Goal: Navigation & Orientation: Understand site structure

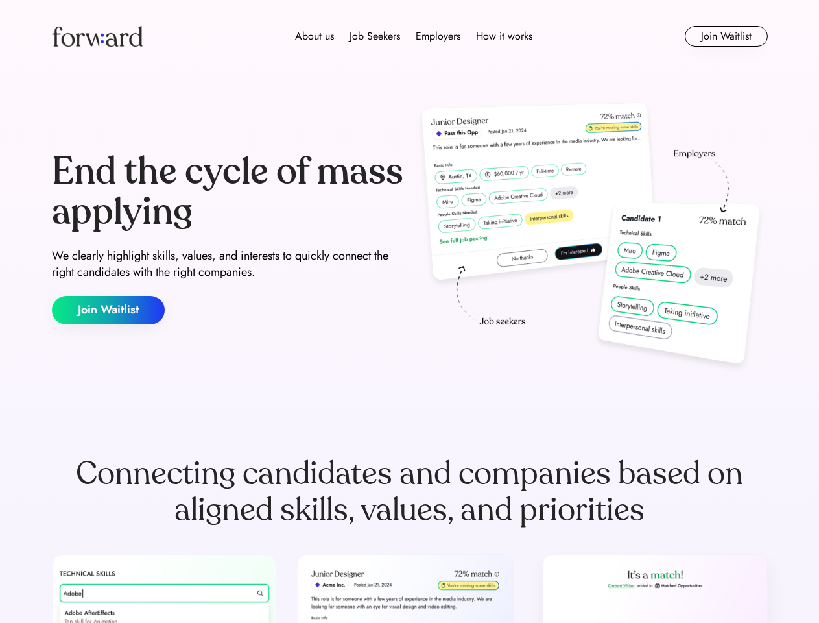
click at [409, 311] on div "End the cycle of mass applying We clearly highlight skills, values, and interes…" at bounding box center [410, 238] width 716 height 279
click at [410, 36] on div "About us Job Seekers Employers How it works" at bounding box center [413, 37] width 511 height 16
click at [97, 36] on img at bounding box center [97, 36] width 91 height 21
click at [414, 36] on div "About us Job Seekers Employers How it works" at bounding box center [413, 37] width 511 height 16
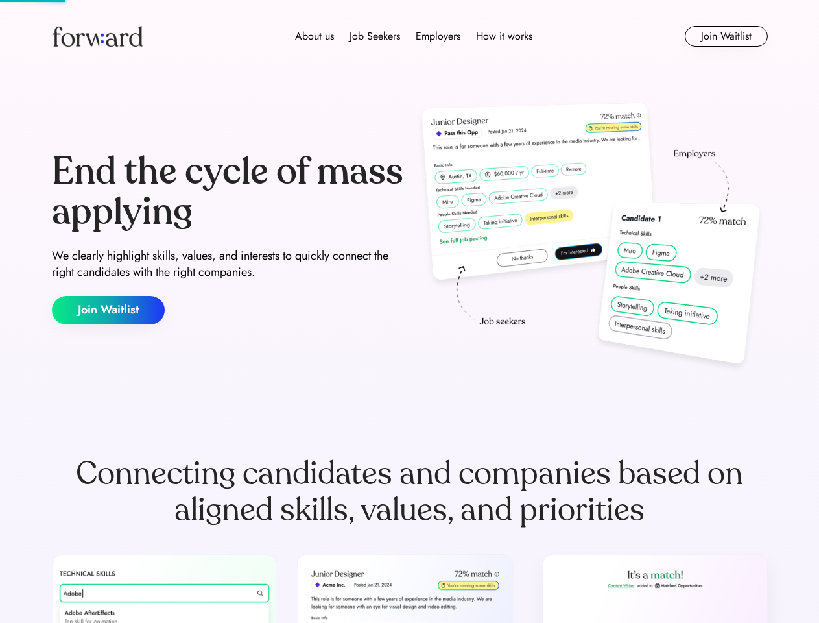
click at [315, 36] on div "About us" at bounding box center [314, 37] width 39 height 16
click at [375, 36] on div "Job Seekers" at bounding box center [375, 37] width 51 height 16
click at [438, 36] on div "Employers" at bounding box center [438, 37] width 45 height 16
click at [503, 36] on div "How it works" at bounding box center [504, 37] width 56 height 16
click at [726, 36] on button "Join Waitlist" at bounding box center [726, 36] width 83 height 21
